Goal: Task Accomplishment & Management: Manage account settings

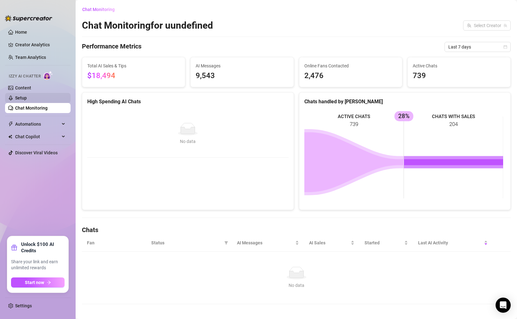
click at [27, 101] on link "Setup" at bounding box center [21, 98] width 12 height 5
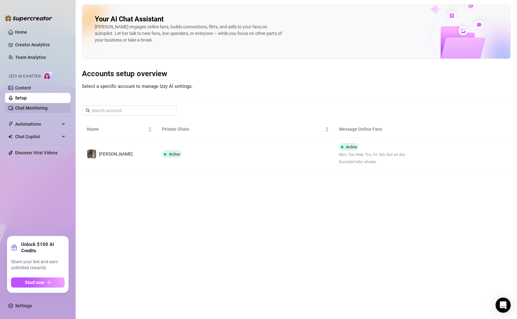
click at [42, 110] on link "Chat Monitoring" at bounding box center [31, 108] width 32 height 5
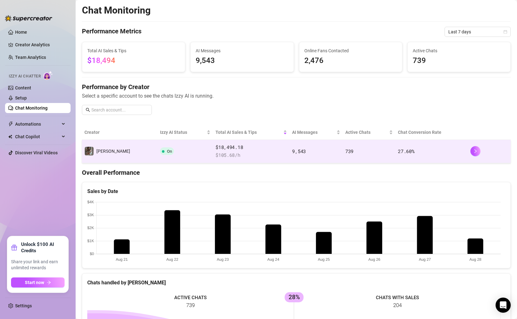
click at [290, 154] on td "9,543" at bounding box center [316, 151] width 53 height 23
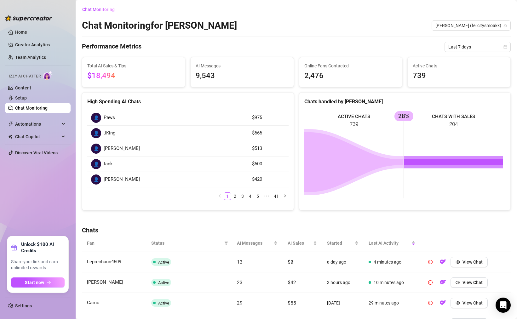
scroll to position [76, 0]
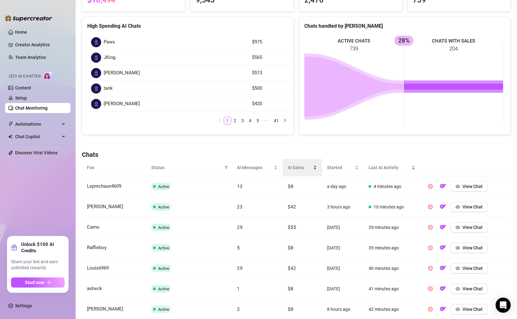
click at [301, 166] on span "AI Sales" at bounding box center [300, 167] width 24 height 7
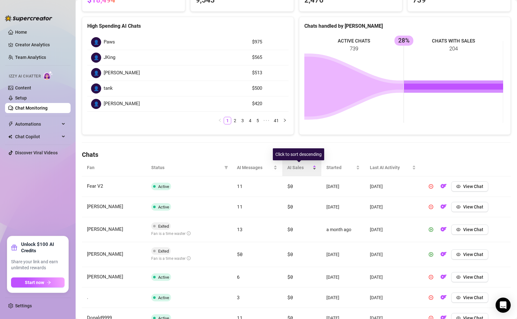
click at [302, 169] on span "AI Sales" at bounding box center [299, 167] width 24 height 7
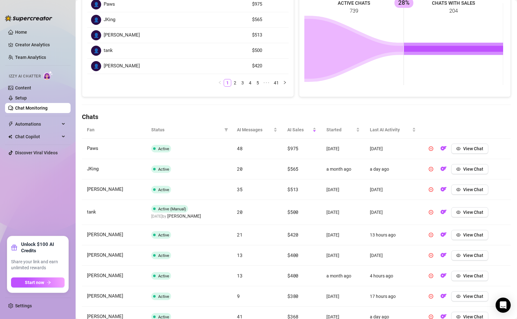
scroll to position [151, 0]
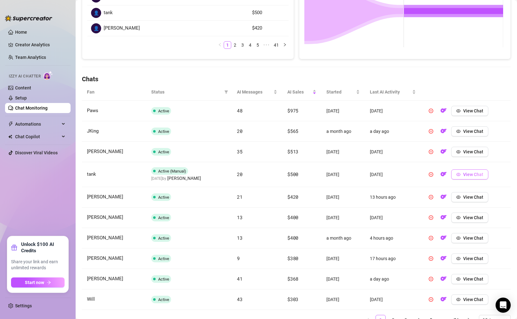
click at [477, 176] on span "View Chat" at bounding box center [473, 174] width 20 height 5
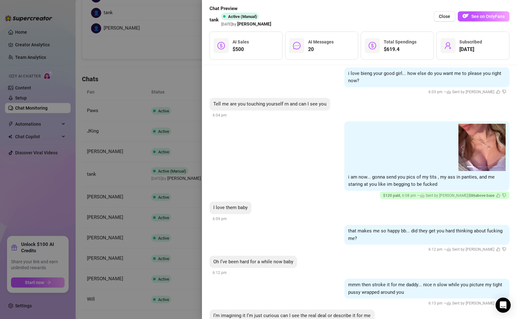
scroll to position [937, 0]
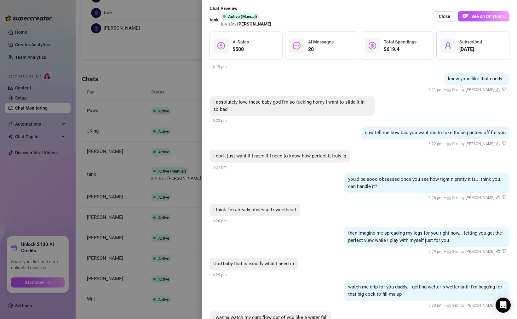
click at [167, 246] on div at bounding box center [258, 159] width 517 height 319
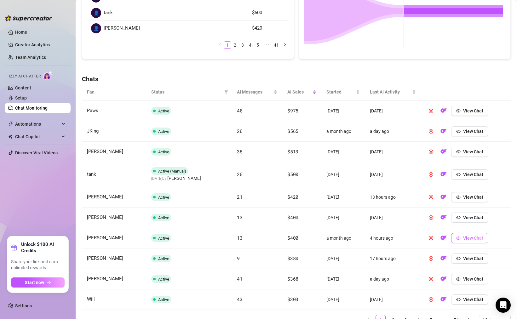
click at [459, 236] on button "View Chat" at bounding box center [469, 238] width 37 height 10
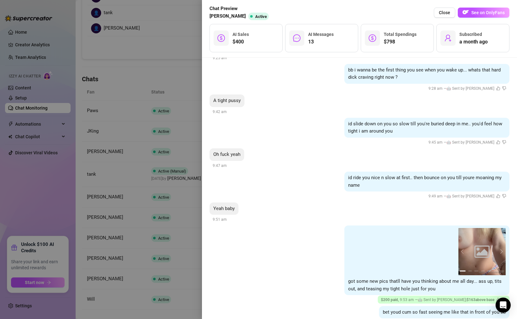
scroll to position [398, 0]
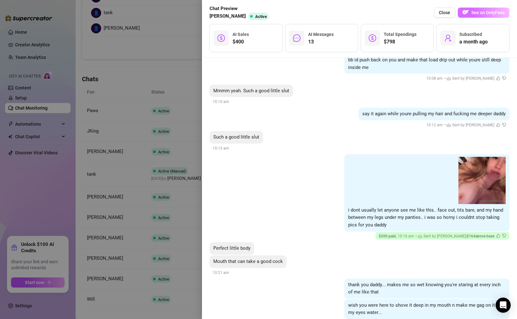
click at [487, 11] on span "See on OnlyFans" at bounding box center [488, 12] width 33 height 5
click at [142, 119] on div at bounding box center [258, 159] width 517 height 319
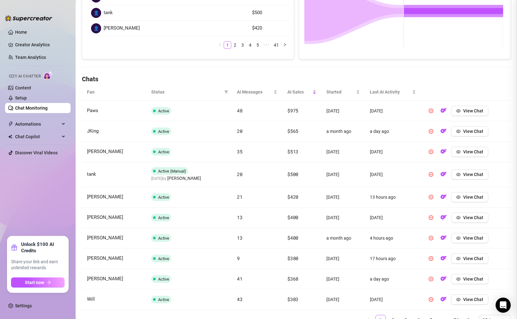
scroll to position [0, 0]
click at [31, 88] on link "Content" at bounding box center [23, 87] width 16 height 5
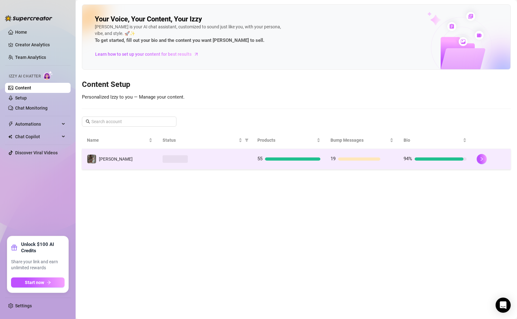
click at [239, 161] on div at bounding box center [205, 159] width 85 height 8
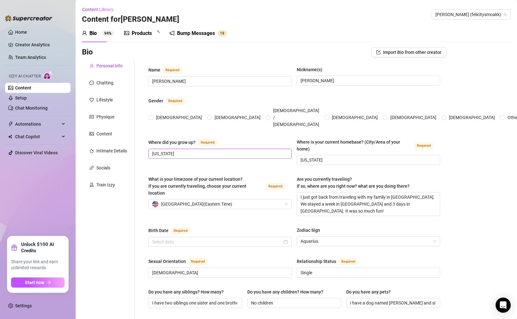
radio input "true"
type input "[DATE]"
click at [150, 31] on div "Products" at bounding box center [142, 34] width 20 height 8
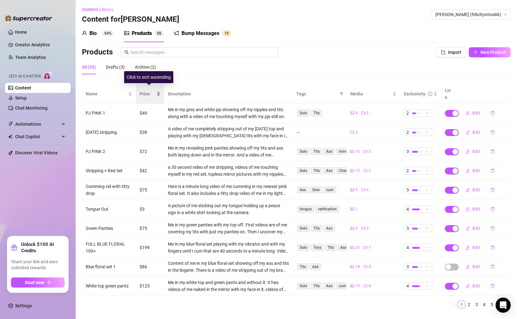
click at [148, 93] on span "Price" at bounding box center [148, 93] width 16 height 7
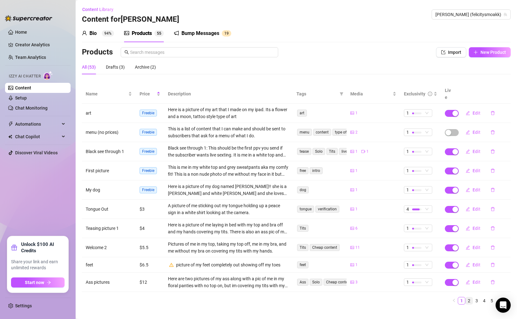
click at [466, 298] on link "2" at bounding box center [469, 301] width 7 height 7
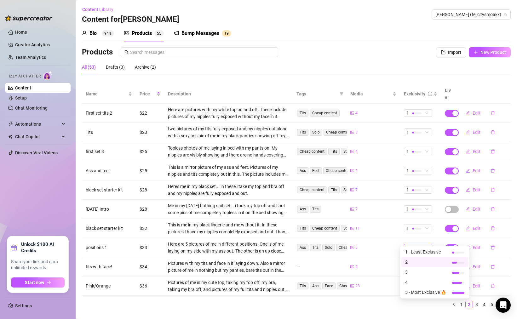
click at [412, 245] on div at bounding box center [416, 248] width 9 height 6
click at [386, 245] on div "5" at bounding box center [374, 248] width 46 height 6
click at [489, 301] on link "5" at bounding box center [492, 304] width 7 height 7
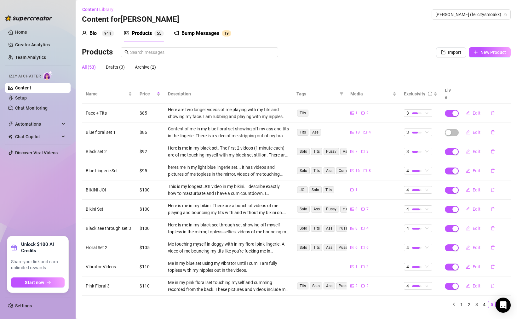
click at [496, 301] on link "6" at bounding box center [499, 304] width 7 height 7
